Goal: Find contact information: Find contact information

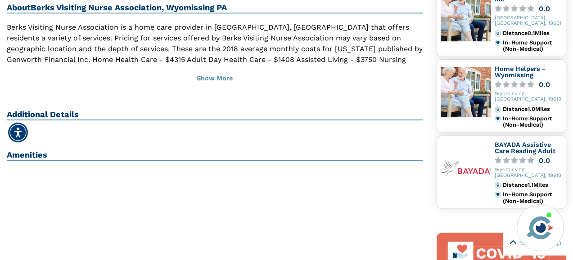
scroll to position [270, 0]
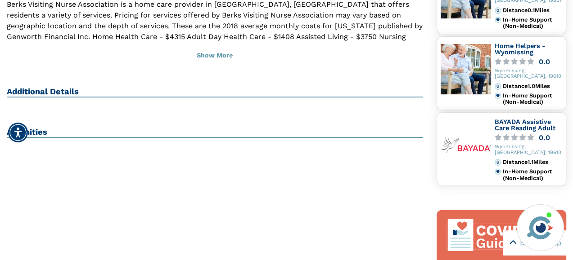
click at [59, 90] on h2 "Additional Details" at bounding box center [215, 92] width 416 height 11
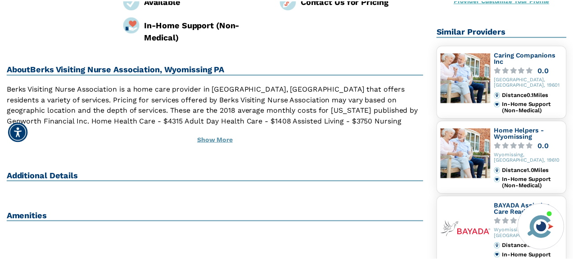
scroll to position [180, 0]
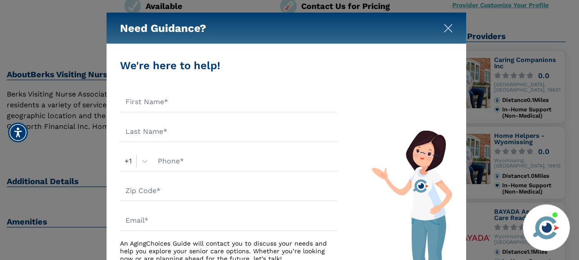
drag, startPoint x: 445, startPoint y: 27, endPoint x: 356, endPoint y: 35, distance: 89.0
click at [444, 27] on img "Close" at bounding box center [448, 28] width 9 height 9
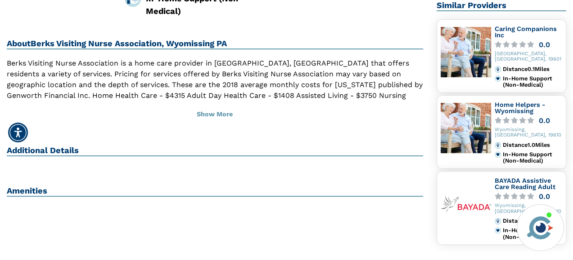
scroll to position [225, 0]
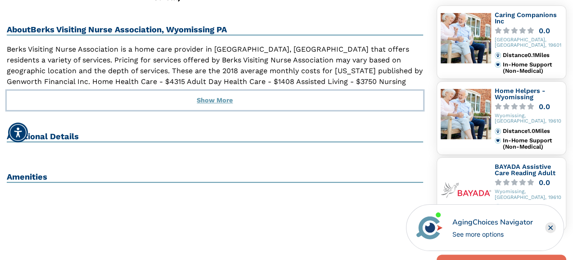
click at [226, 102] on button "Show More" at bounding box center [215, 101] width 416 height 20
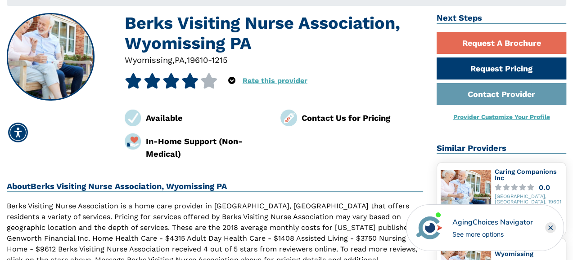
scroll to position [0, 0]
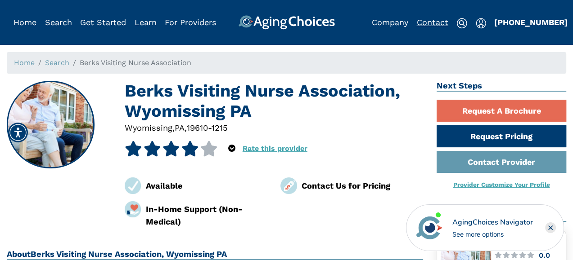
click at [428, 19] on link "Contact" at bounding box center [432, 22] width 31 height 9
